Goal: Task Accomplishment & Management: Manage account settings

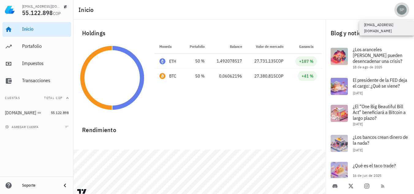
click at [404, 7] on div "avatar" at bounding box center [402, 10] width 10 height 10
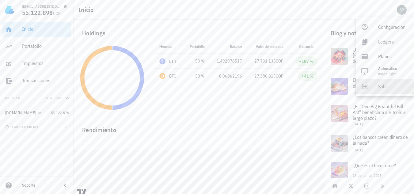
click at [388, 86] on div "Salir" at bounding box center [393, 86] width 31 height 12
